Goal: Navigation & Orientation: Find specific page/section

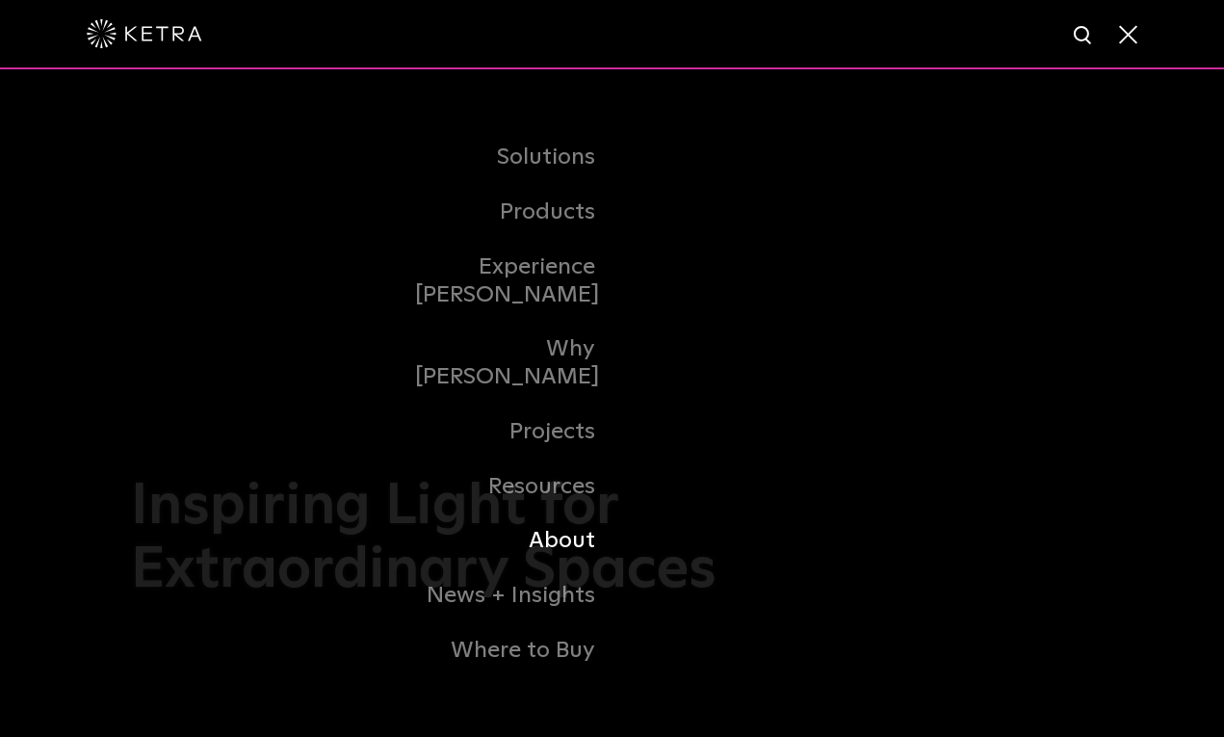
drag, startPoint x: 0, startPoint y: 0, endPoint x: 587, endPoint y: 531, distance: 791.6
click at [587, 531] on link "About" at bounding box center [513, 540] width 197 height 55
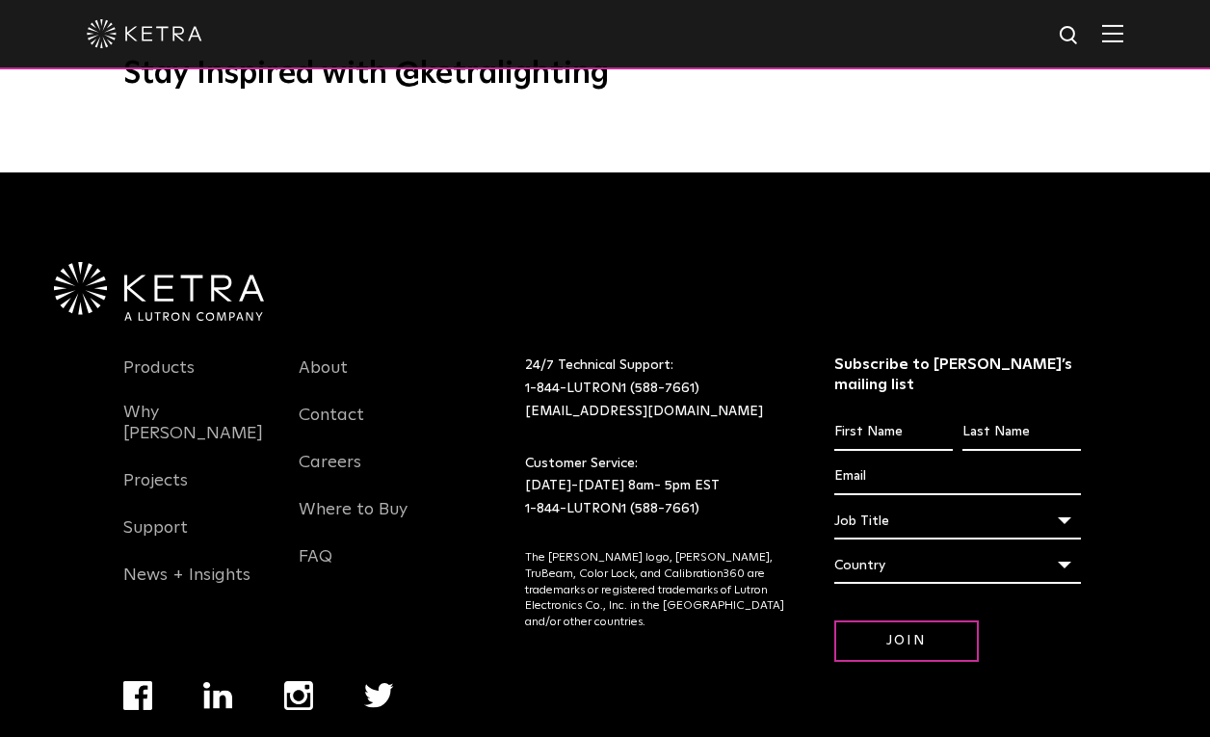
scroll to position [2483, 0]
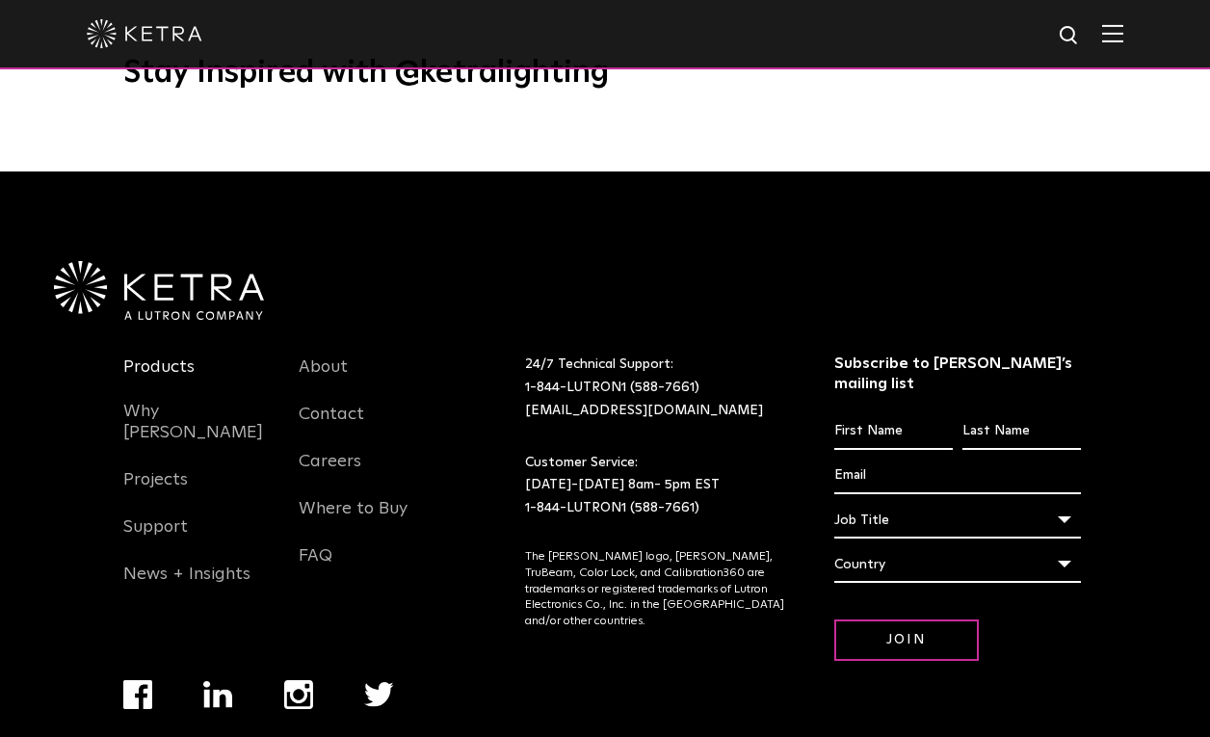
click at [159, 356] on link "Products" at bounding box center [158, 378] width 71 height 44
